Goal: Transaction & Acquisition: Purchase product/service

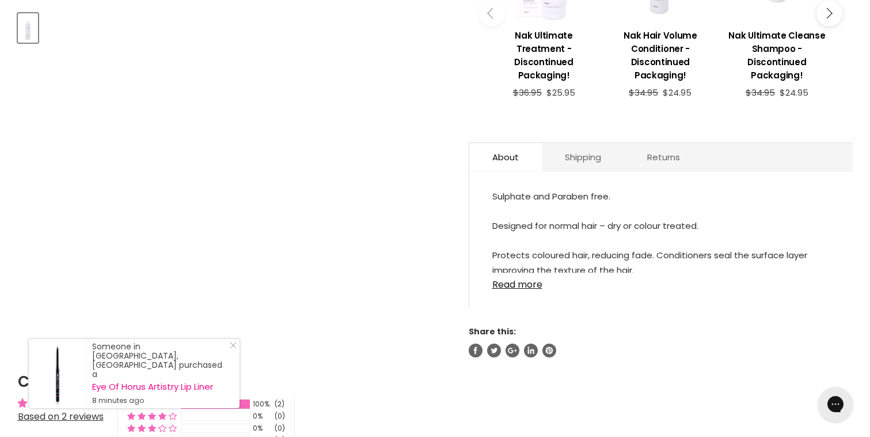
scroll to position [579, 0]
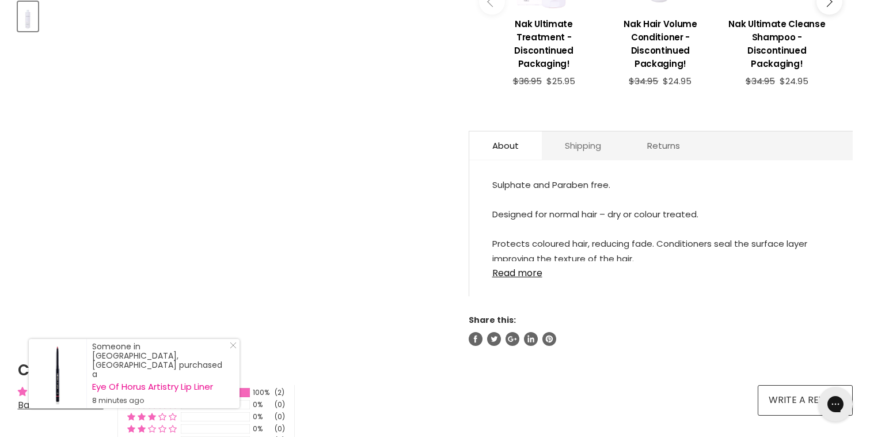
click at [571, 137] on link "Shipping" at bounding box center [583, 145] width 82 height 28
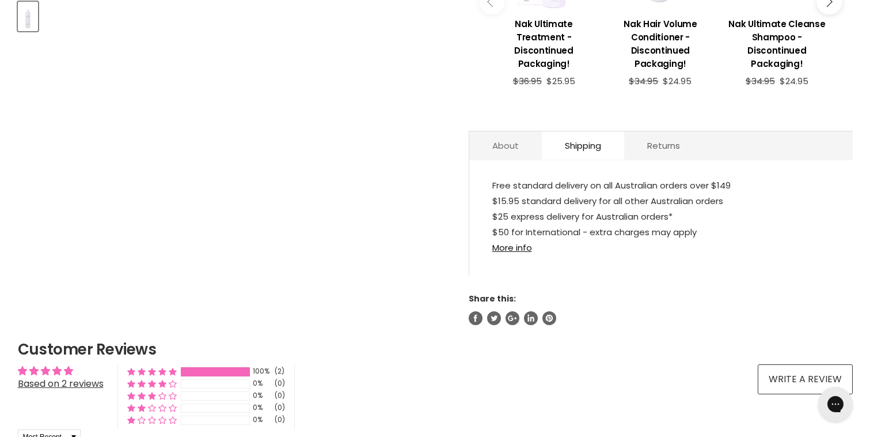
click at [509, 149] on link "About" at bounding box center [505, 145] width 73 height 28
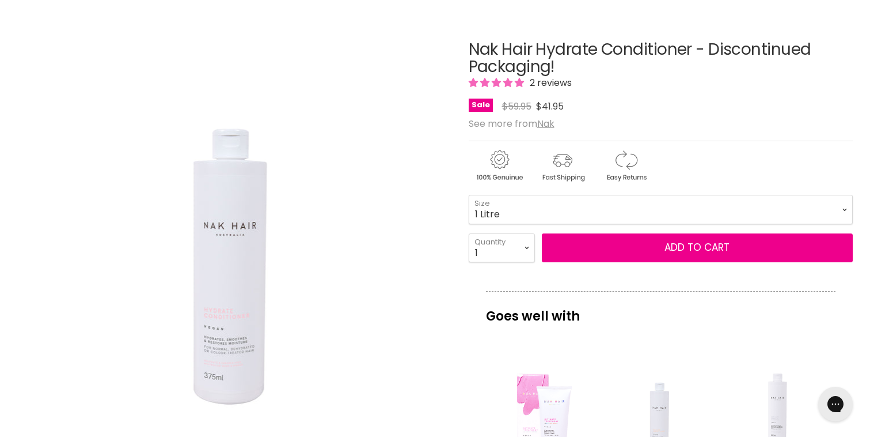
scroll to position [0, 0]
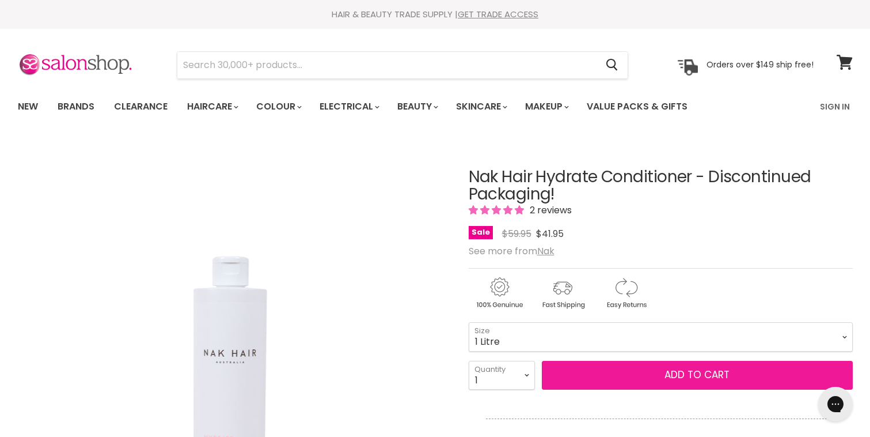
click at [703, 377] on span "Add to cart" at bounding box center [697, 374] width 65 height 14
click at [702, 372] on span "Add to cart" at bounding box center [697, 374] width 65 height 14
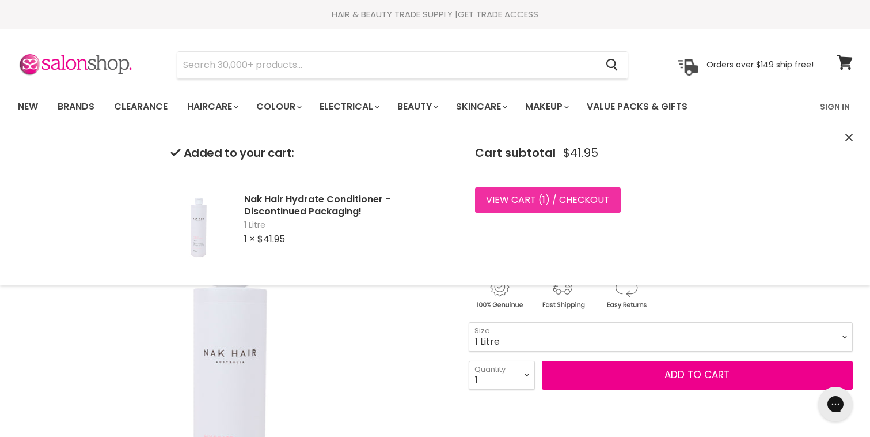
click at [543, 203] on span "1" at bounding box center [544, 199] width 3 height 13
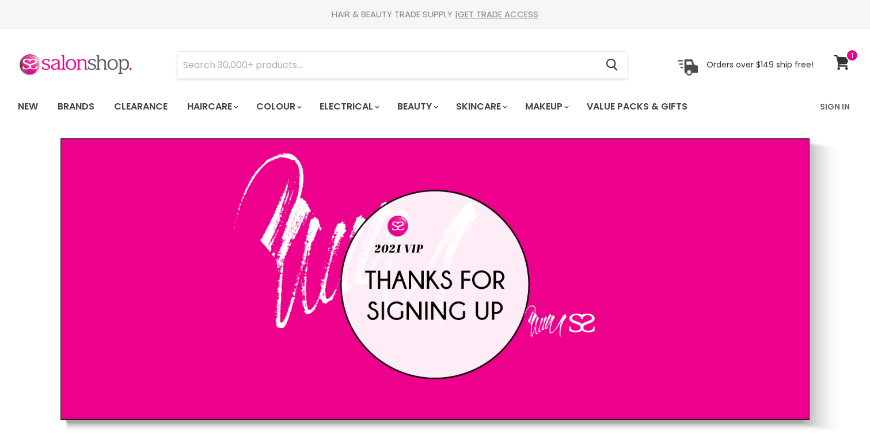
scroll to position [241, 0]
